Goal: Ask a question

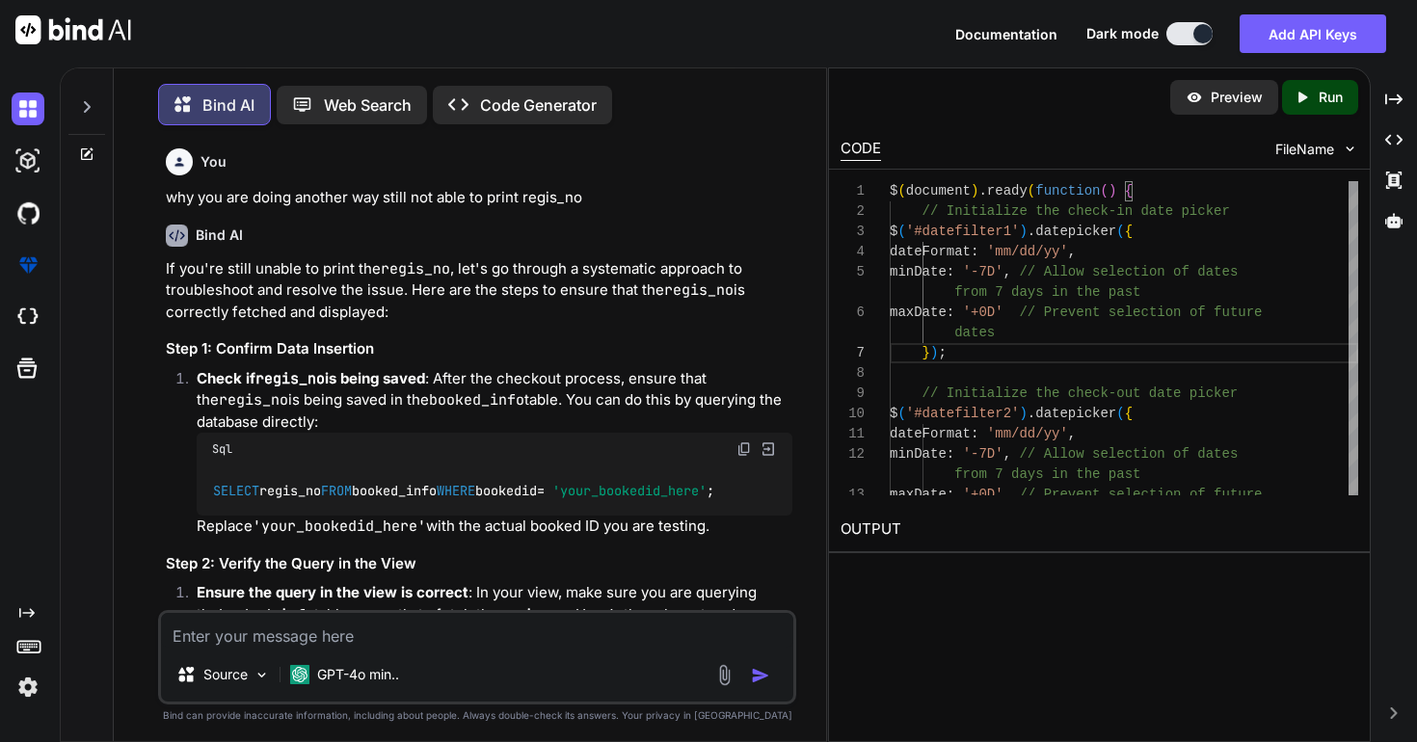
scroll to position [162, 0]
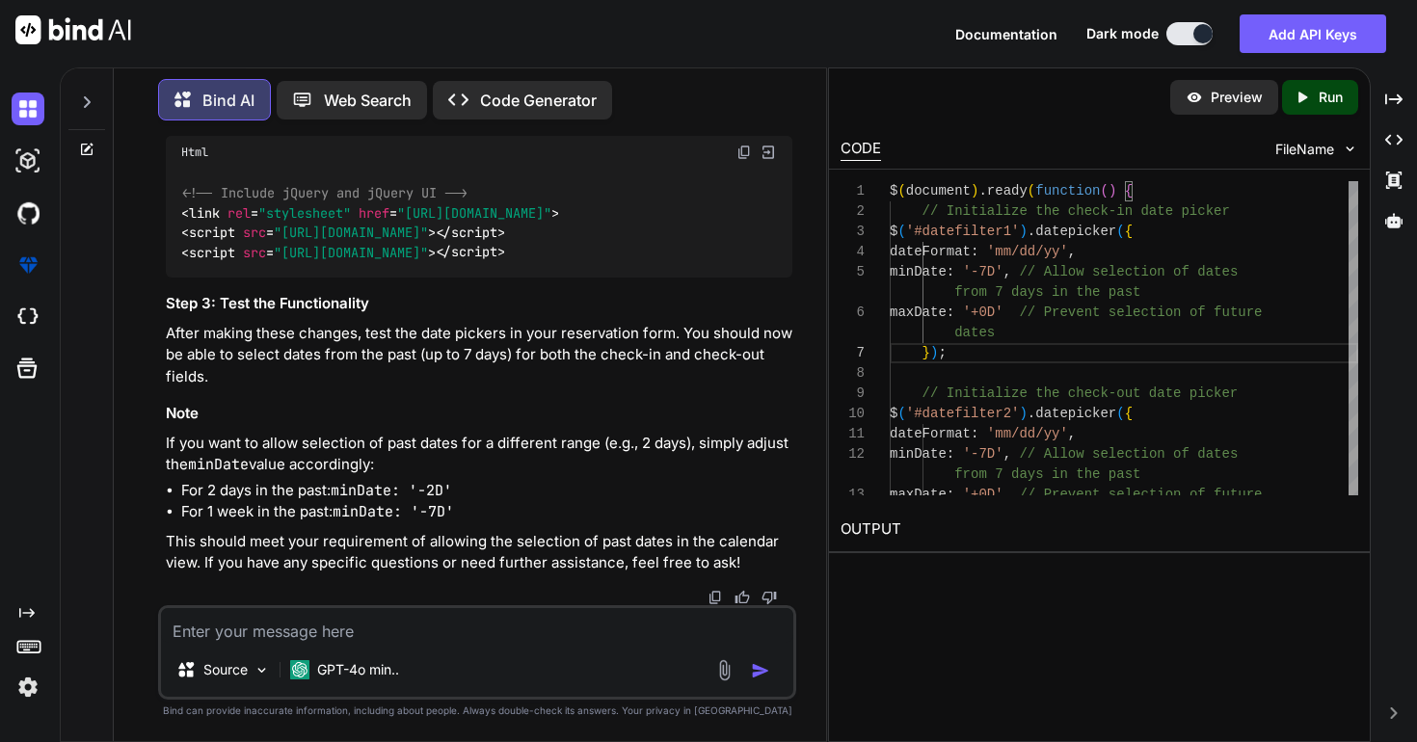
click at [531, 636] on textarea at bounding box center [477, 625] width 632 height 35
type textarea "b"
paste textarea "<link rel="stylesheet" href="<?php echo MOD_URL.$module;?>/assets/css/custom.cs…"
type textarea "not worked this is my view can i do from there <link rel="stylesheet" href="<?p…"
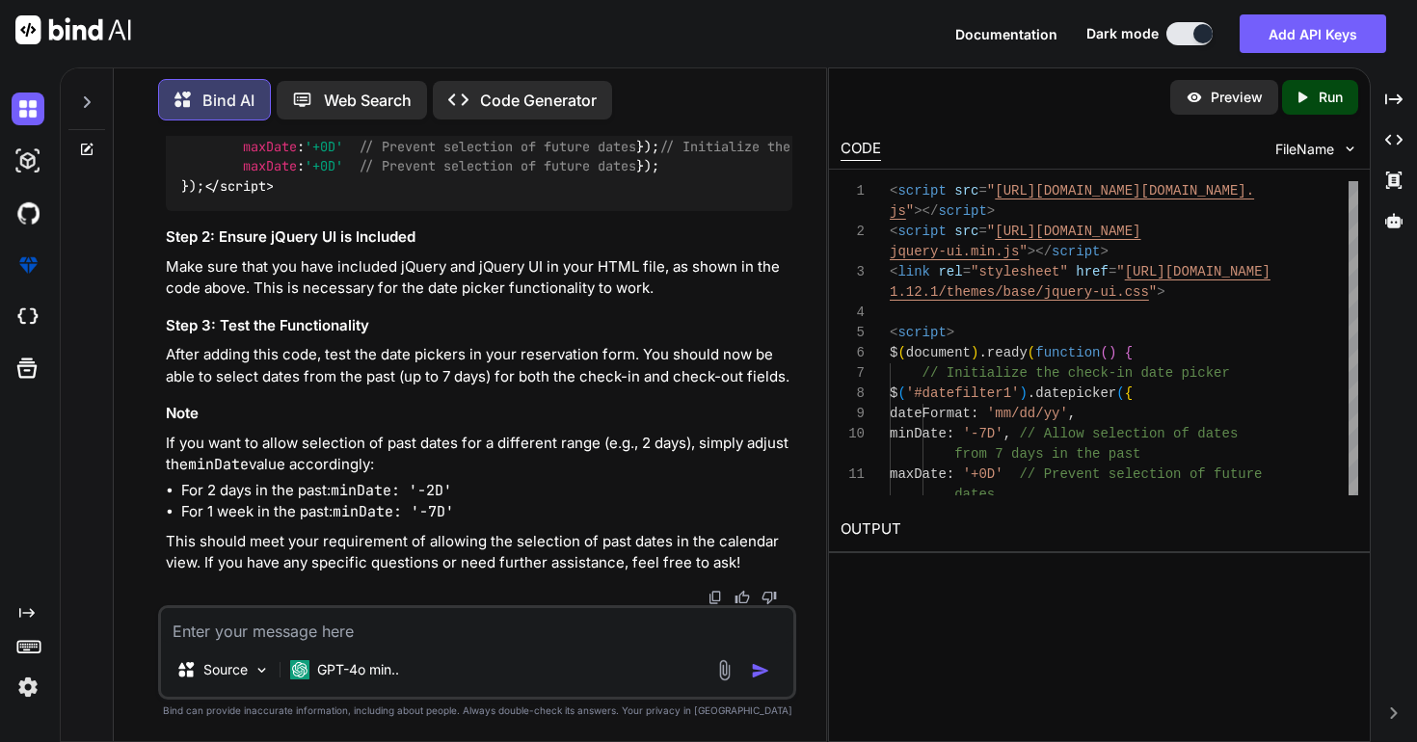
scroll to position [39357, 0]
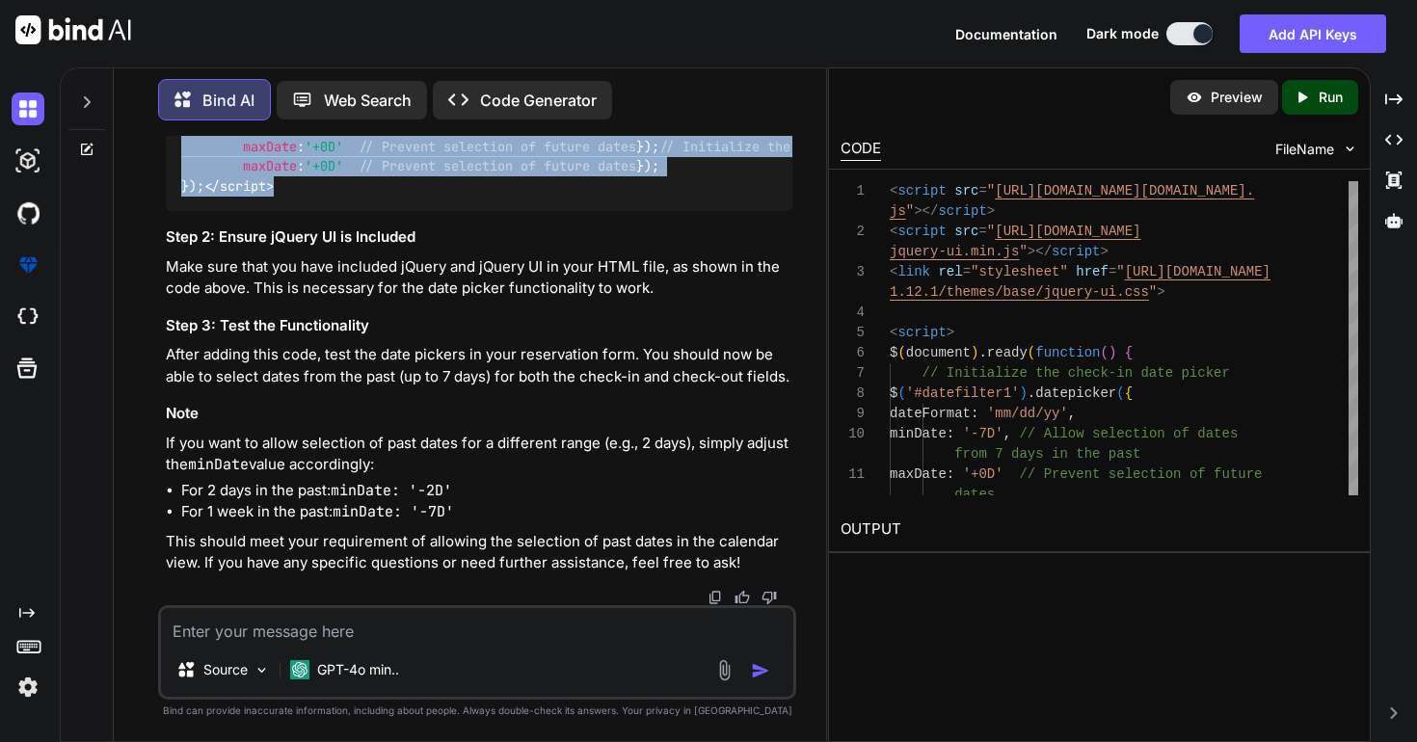
drag, startPoint x: 261, startPoint y: 585, endPoint x: 161, endPoint y: 272, distance: 329.0
click at [161, 271] on div "You why you are doing another way still not able to print regis_no Bind AI If y…" at bounding box center [477, 438] width 638 height 605
copy code "< script > $( document ). ready ( function ( ) { // Initialize the check-in dat…"
click at [880, 335] on div at bounding box center [879, 333] width 25 height 20
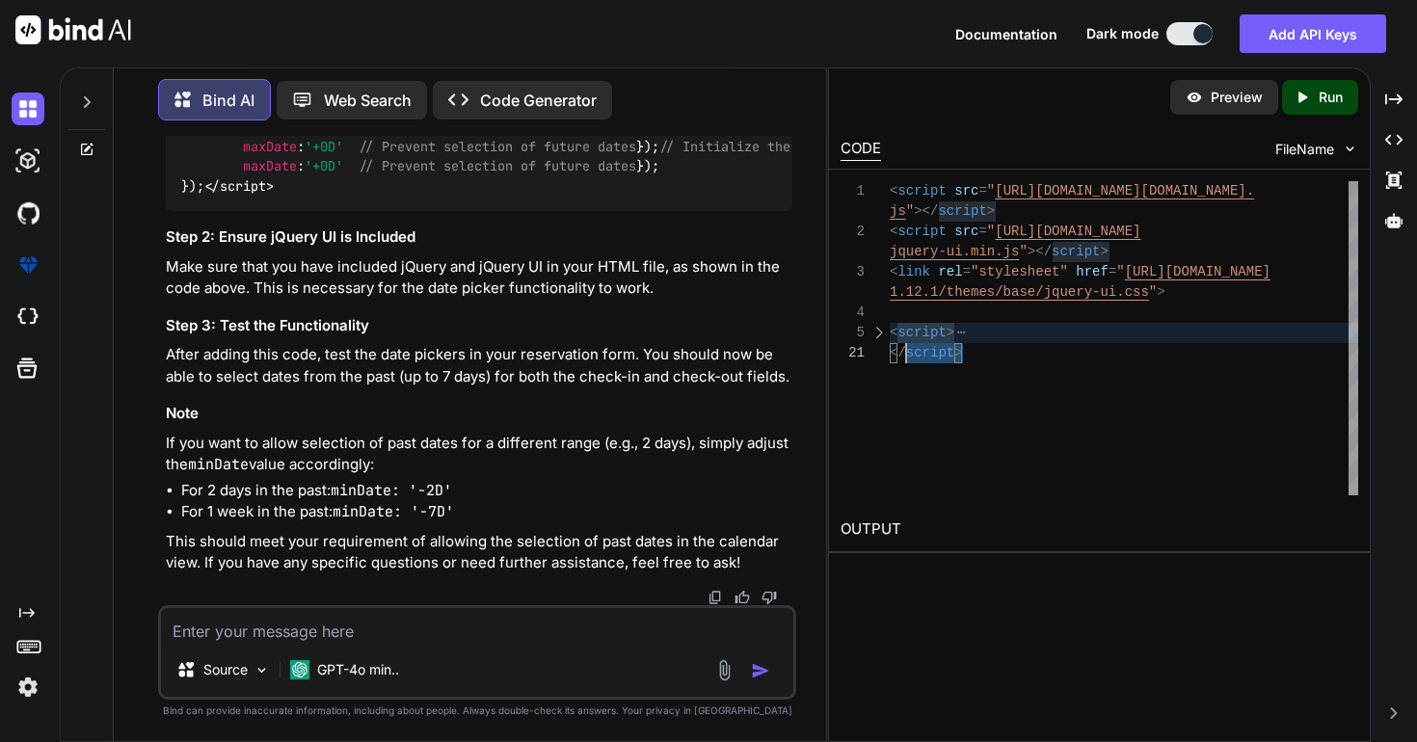
scroll to position [142, 0]
drag, startPoint x: 972, startPoint y: 355, endPoint x: 880, endPoint y: 331, distance: 94.7
click at [890, 331] on div "< script src = " [URL][DOMAIN_NAME][DOMAIN_NAME]. js " ></ script > < script sr…" at bounding box center [1124, 338] width 469 height 314
type textarea "<script src="[URL][DOMAIN_NAME]"></script> <script src="[URL][DOMAIN_NAME]"></s…"
click at [359, 626] on textarea at bounding box center [477, 625] width 632 height 35
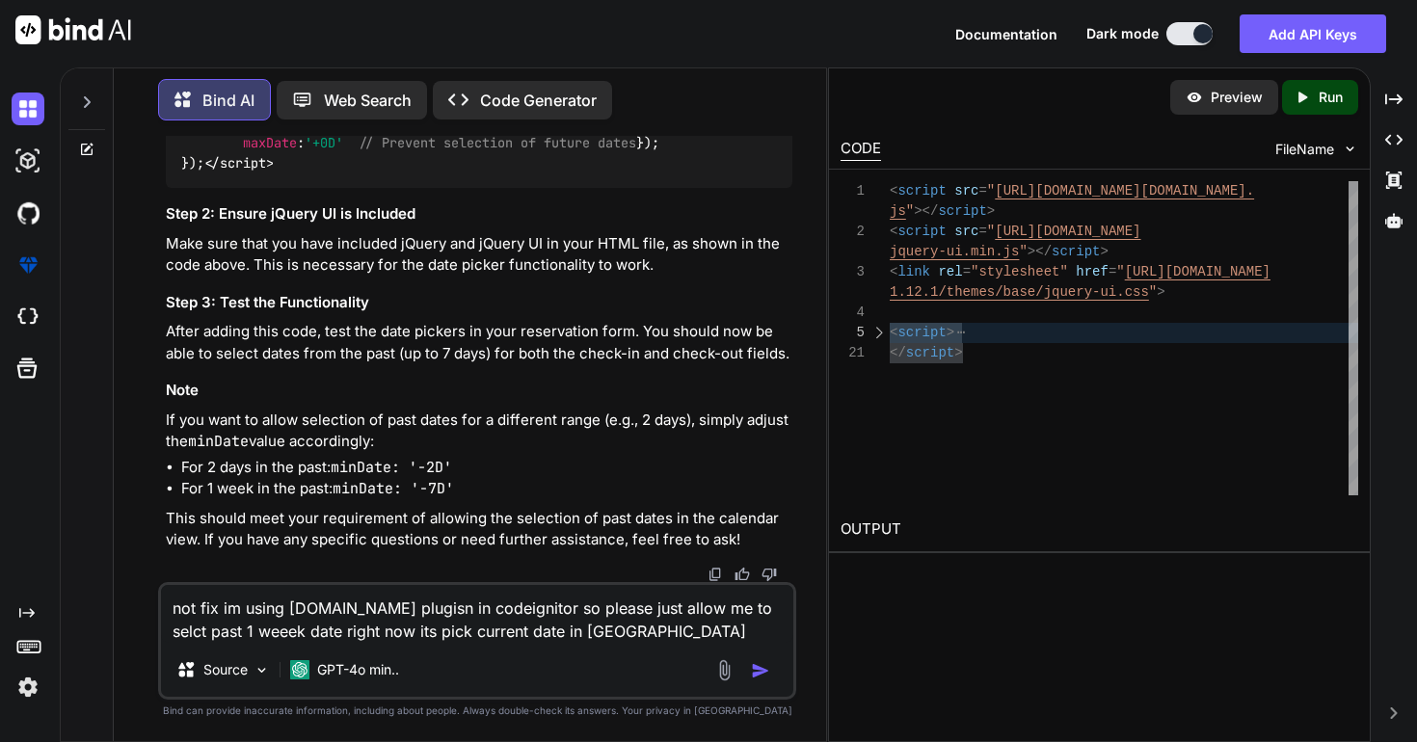
type textarea "not fix im using [DOMAIN_NAME] plugisn in codeignitor so please just allow me t…"
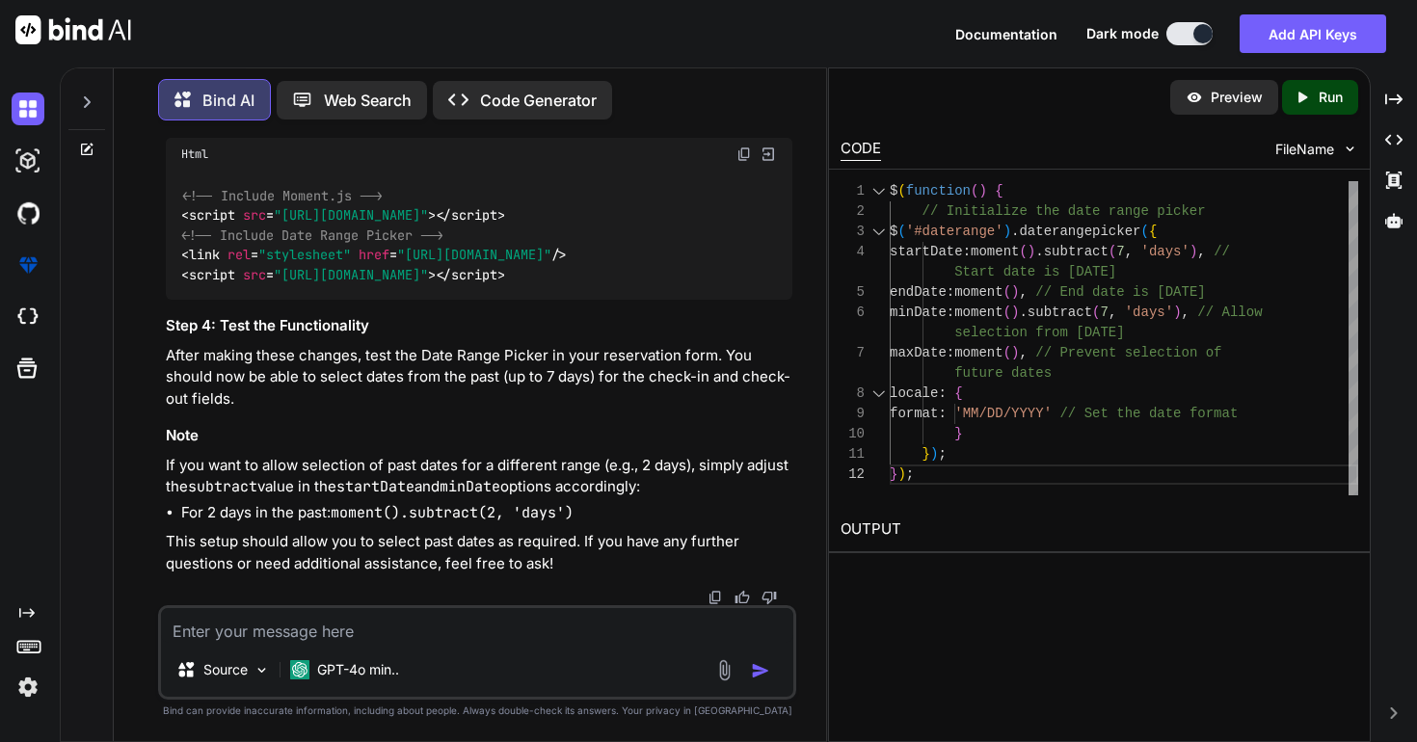
scroll to position [40644, 0]
click at [396, 30] on span ""daterange"" at bounding box center [394, 21] width 85 height 17
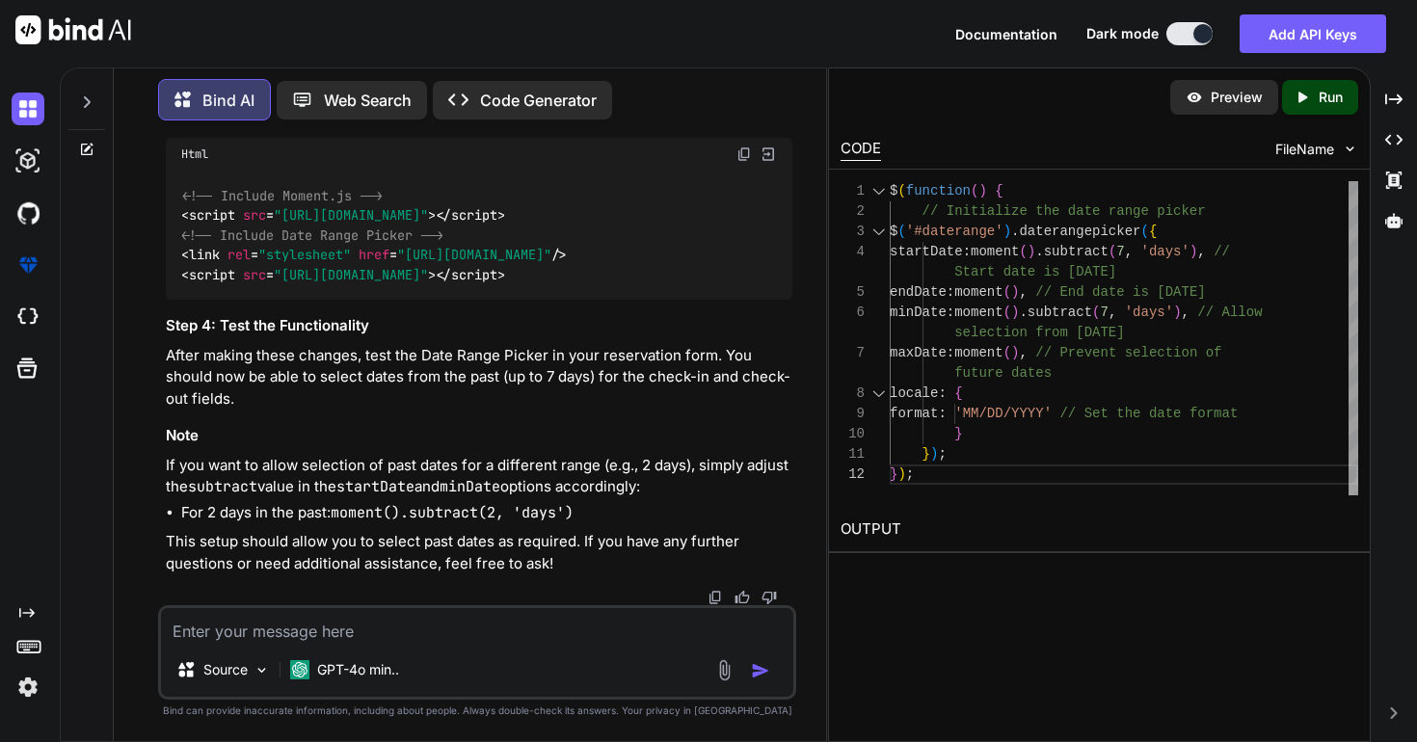
scroll to position [41153, 0]
click at [463, 624] on textarea at bounding box center [477, 625] width 632 height 35
type textarea "not worked"
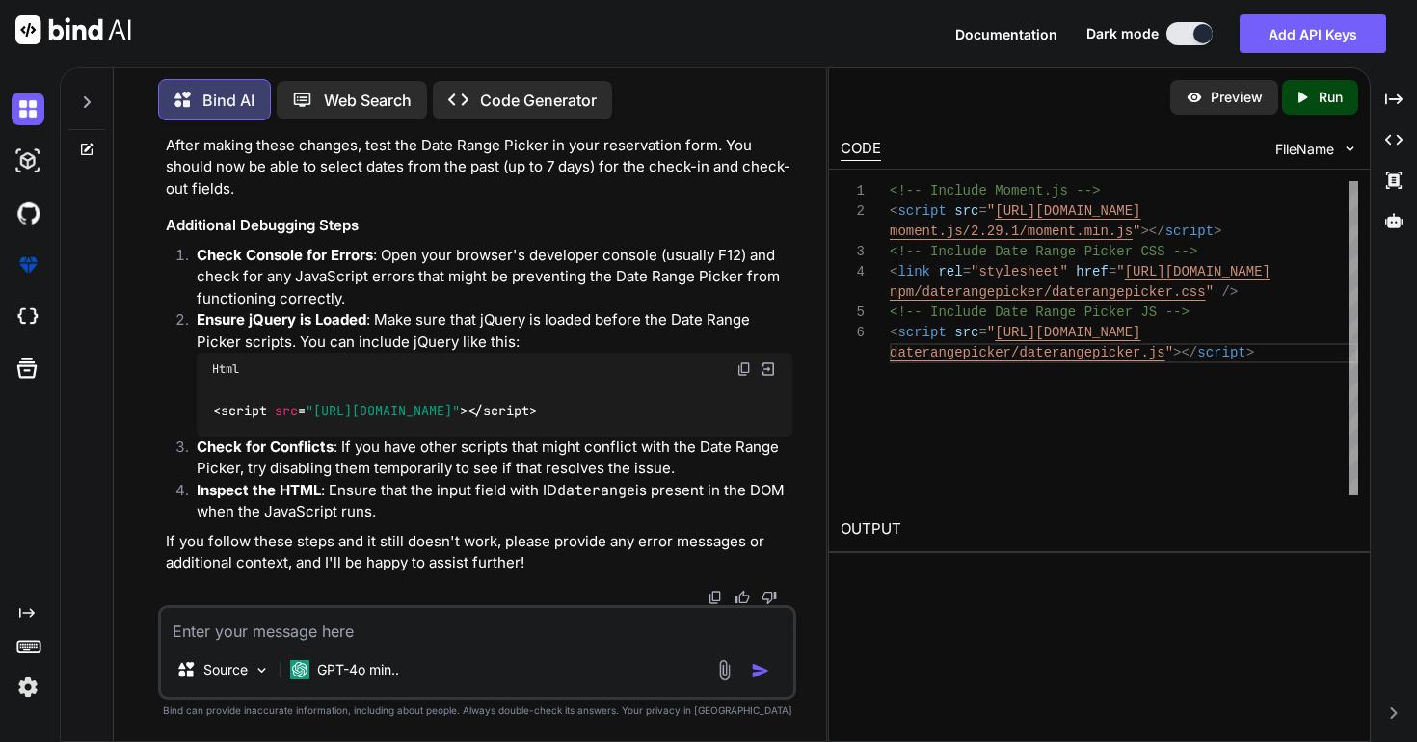
scroll to position [42733, 0]
